Goal: Task Accomplishment & Management: Manage account settings

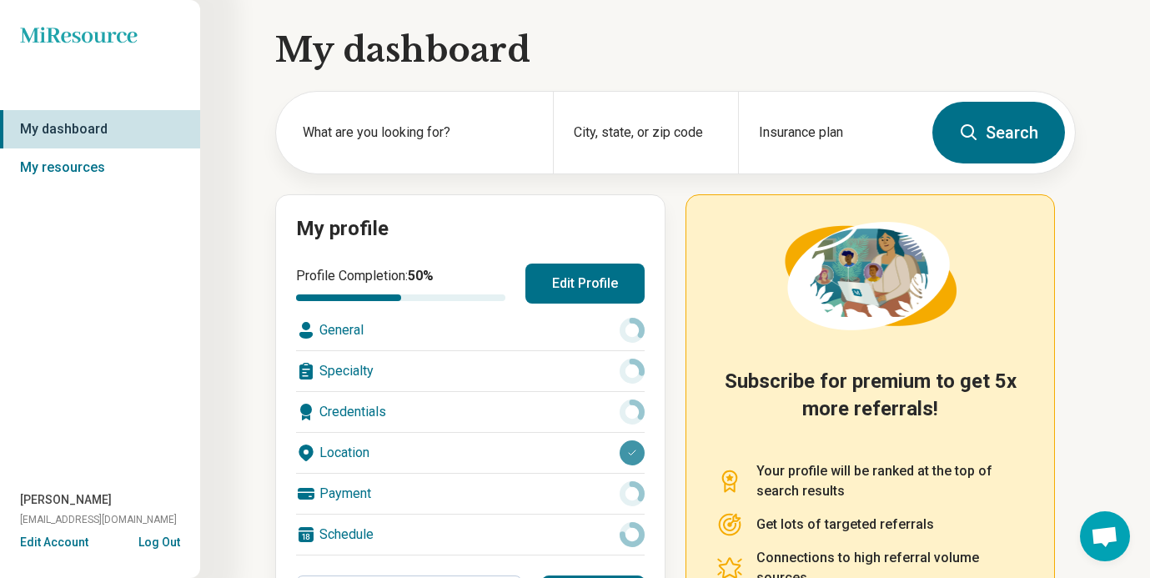
click at [566, 280] on button "Edit Profile" at bounding box center [584, 283] width 119 height 40
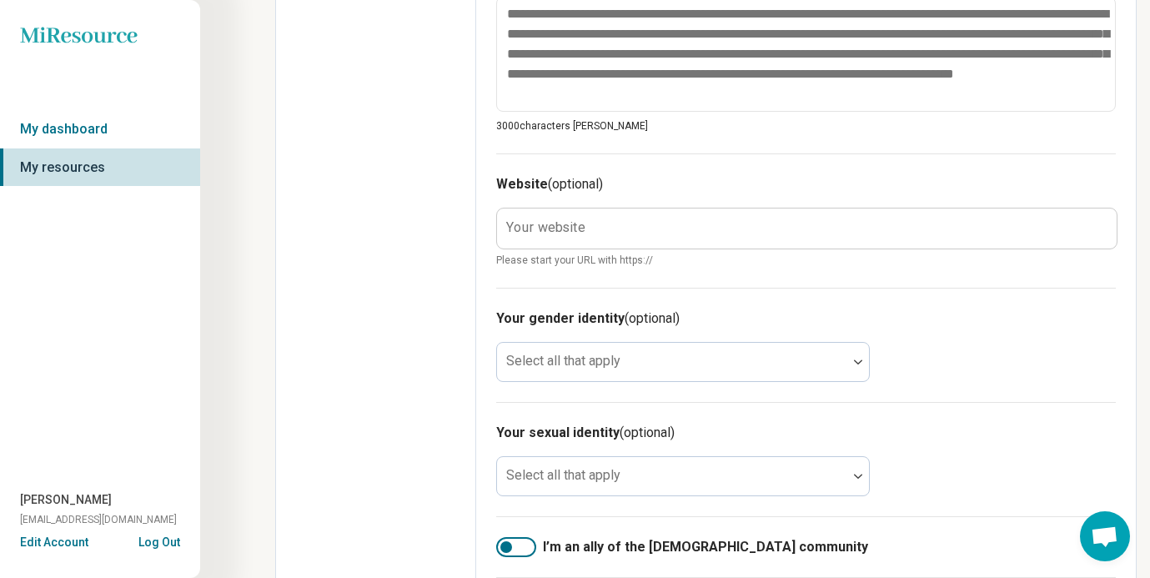
scroll to position [720, 0]
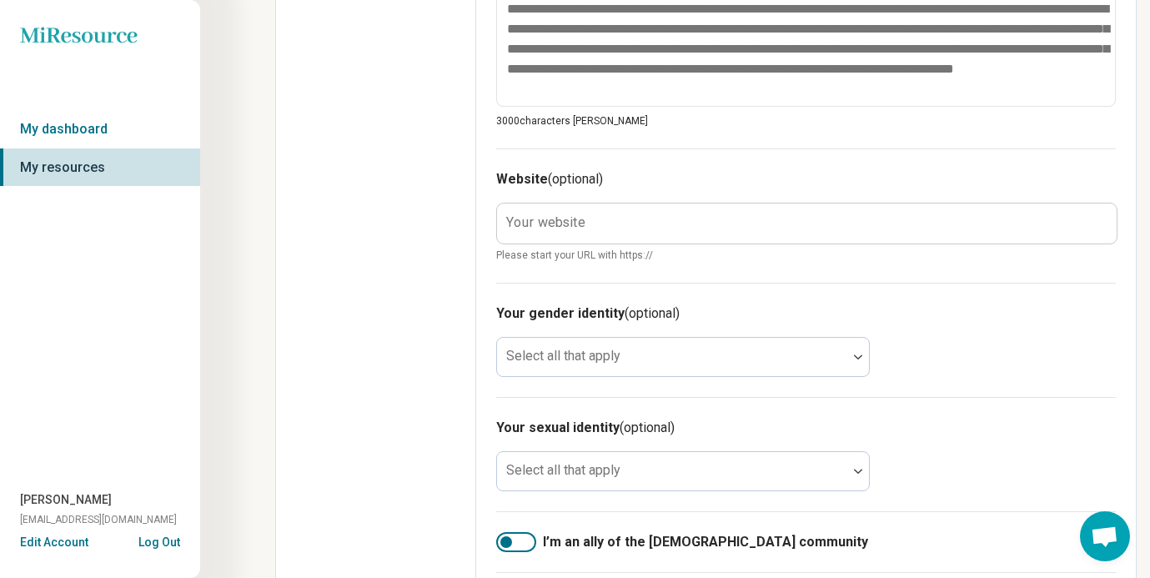
click at [528, 218] on label "Your website" at bounding box center [545, 222] width 79 height 13
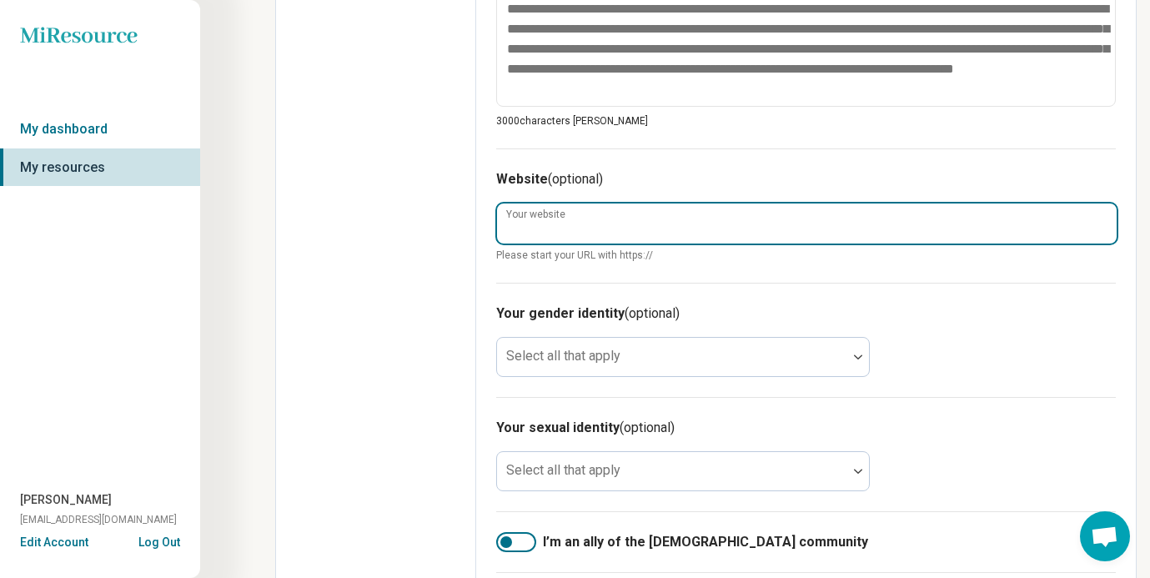
click at [528, 218] on input "Your website" at bounding box center [806, 223] width 619 height 40
type textarea "*"
type input "**********"
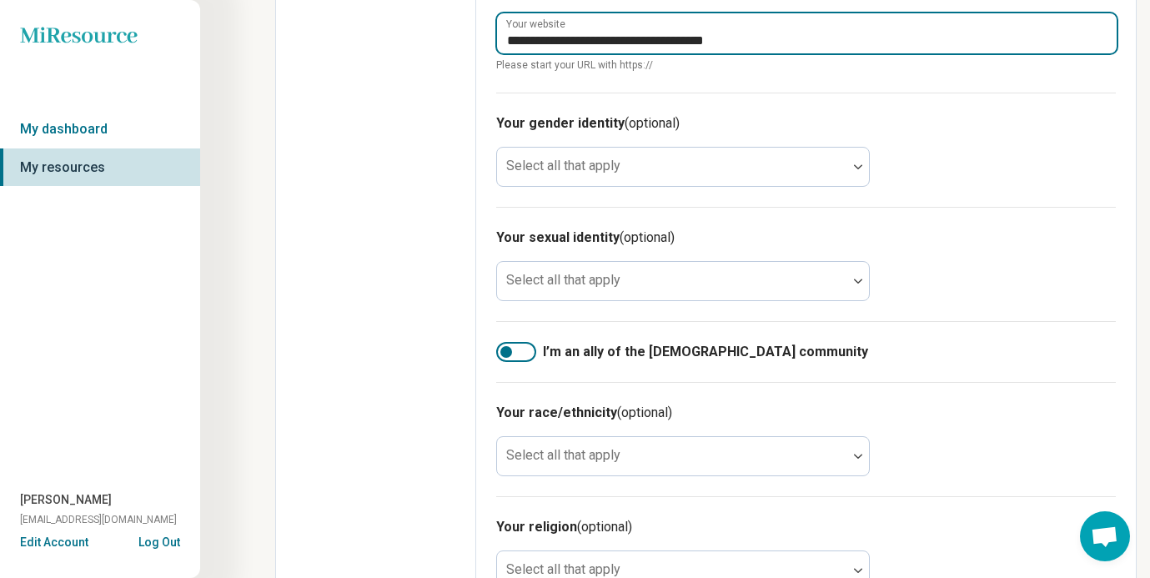
scroll to position [928, 0]
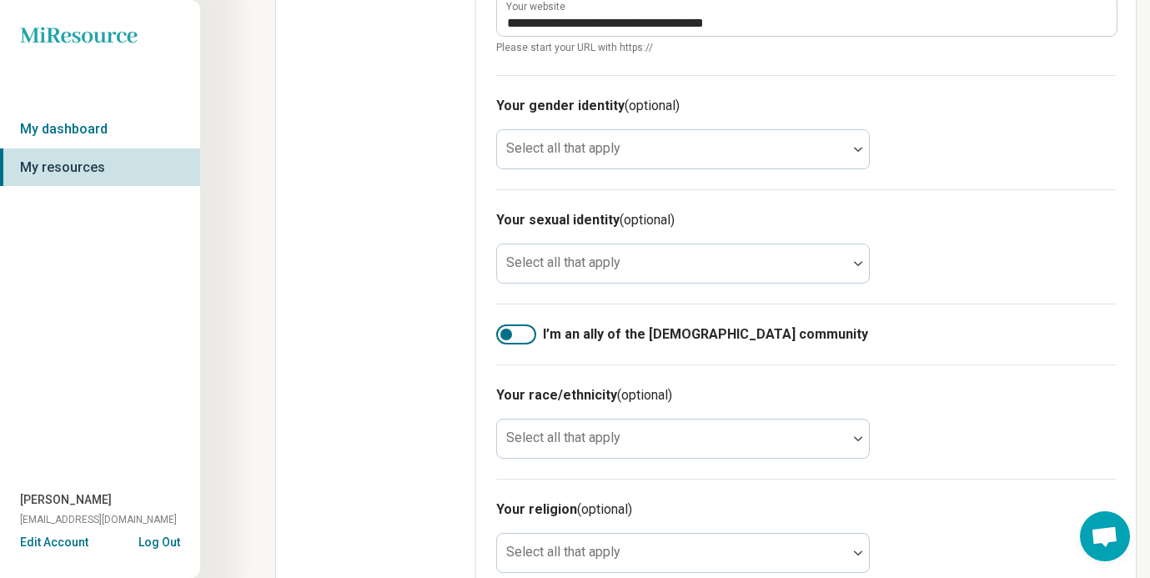
click at [525, 331] on div at bounding box center [516, 334] width 40 height 20
click at [505, 336] on div at bounding box center [516, 334] width 40 height 20
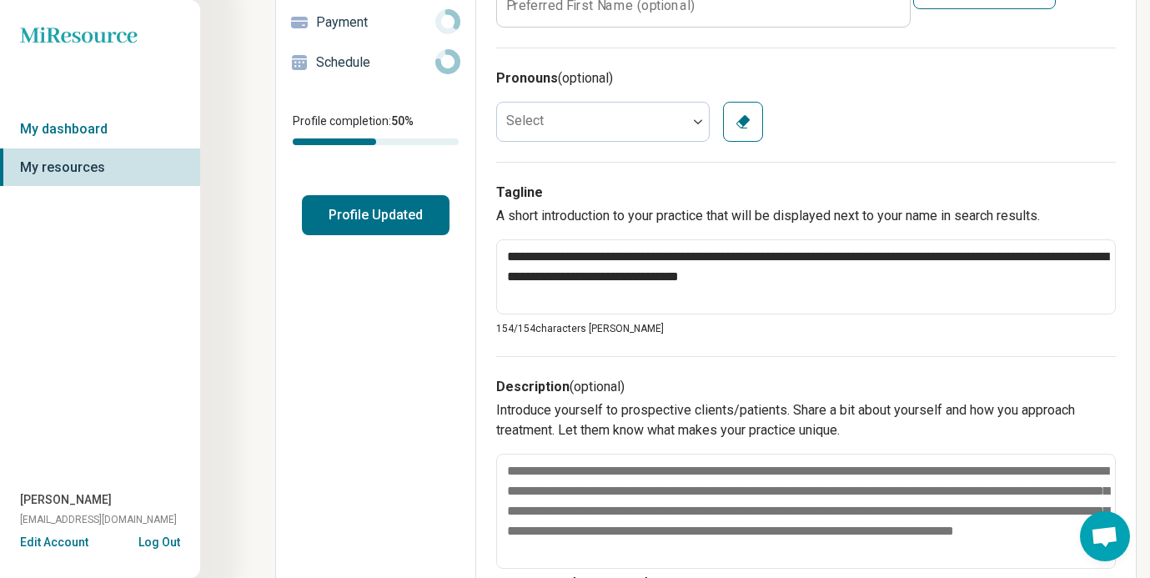
scroll to position [0, 0]
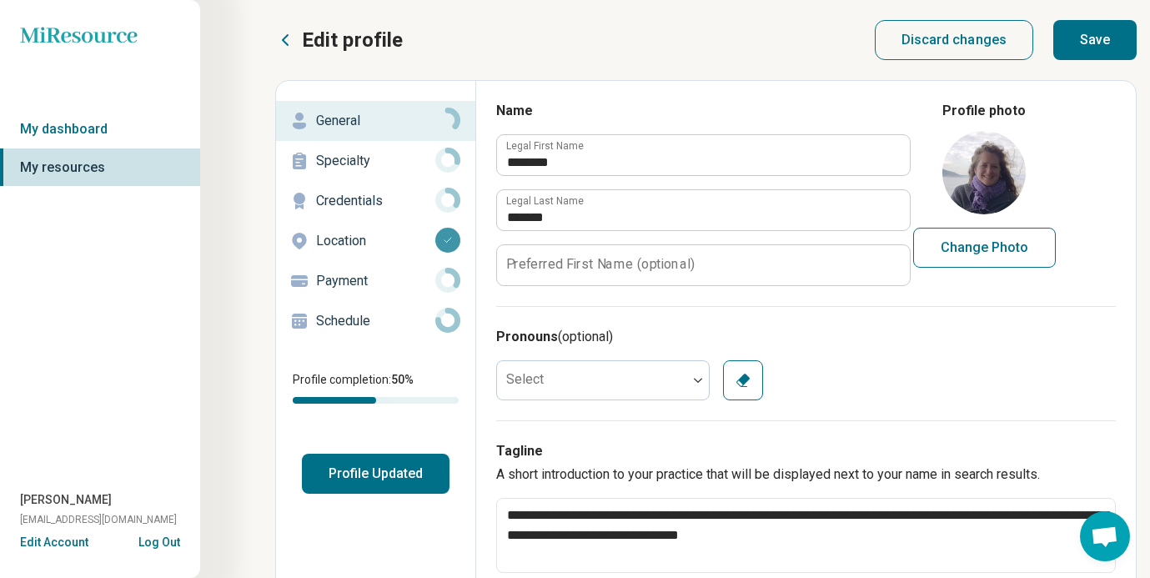
click at [1095, 38] on button "Save" at bounding box center [1094, 40] width 83 height 40
type textarea "*"
click at [78, 128] on link "My dashboard" at bounding box center [100, 129] width 200 height 38
